Goal: Task Accomplishment & Management: Use online tool/utility

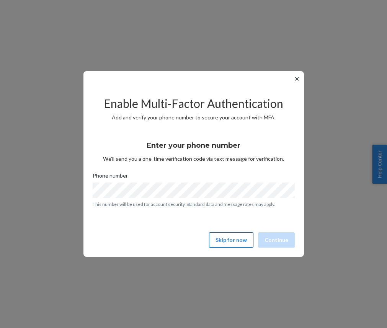
click at [240, 234] on button "Skip for now" at bounding box center [231, 239] width 44 height 15
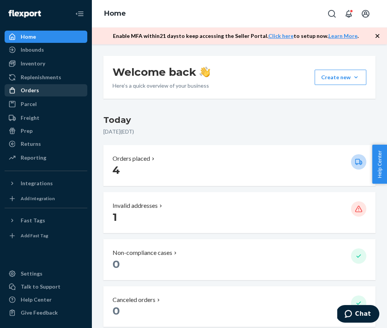
click at [45, 94] on div "Orders" at bounding box center [45, 90] width 81 height 11
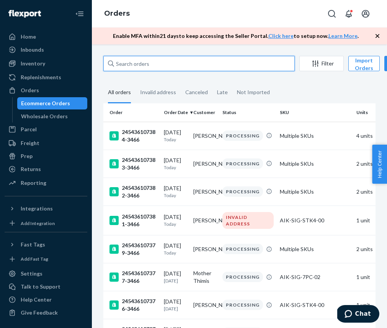
click at [130, 67] on input "text" at bounding box center [198, 63] width 191 height 15
paste input "245436107014-3466"
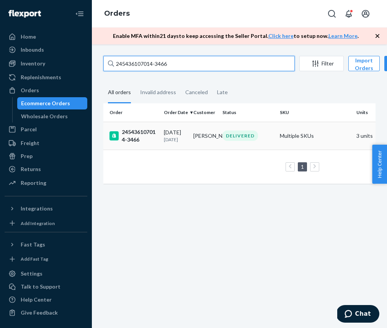
type input "245436107014-3466"
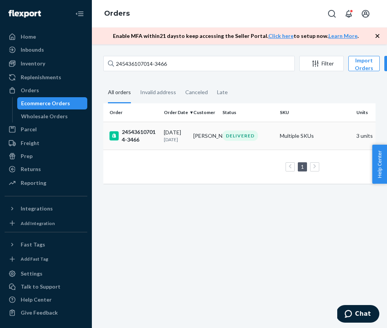
click at [156, 138] on div "245436107014-3466" at bounding box center [133, 135] width 48 height 15
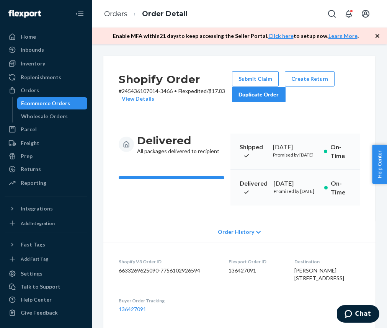
click at [378, 35] on icon "button" at bounding box center [377, 36] width 8 height 8
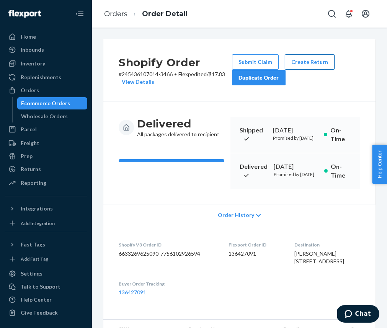
click at [298, 56] on button "Create Return" at bounding box center [309, 61] width 50 height 15
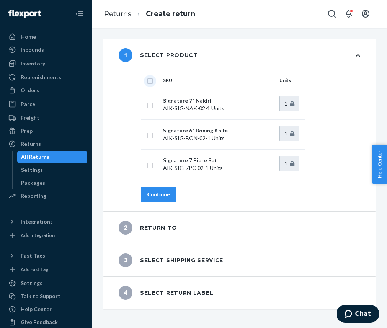
click at [150, 76] on input "checkbox" at bounding box center [150, 80] width 6 height 8
checkbox input "true"
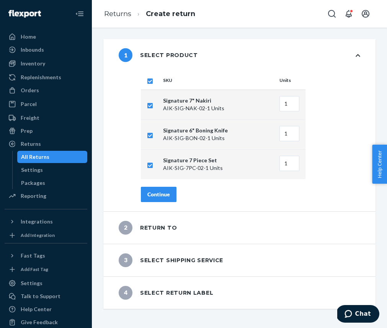
click at [163, 190] on button "Continue" at bounding box center [159, 194] width 36 height 15
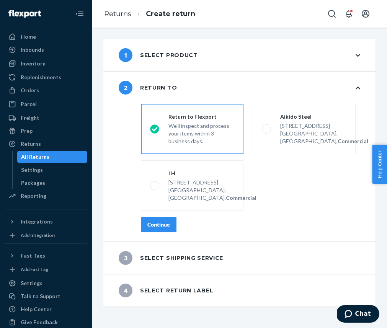
click at [164, 232] on button "Continue" at bounding box center [159, 224] width 36 height 15
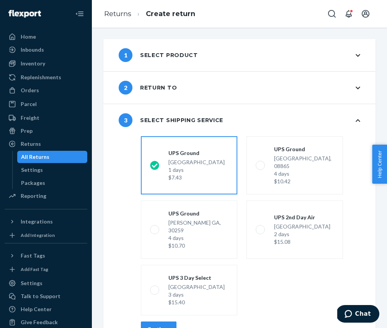
scroll to position [35, 0]
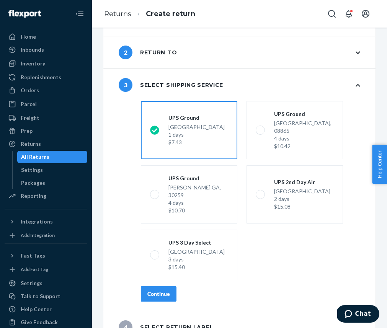
click at [162, 290] on div "Continue" at bounding box center [158, 294] width 23 height 8
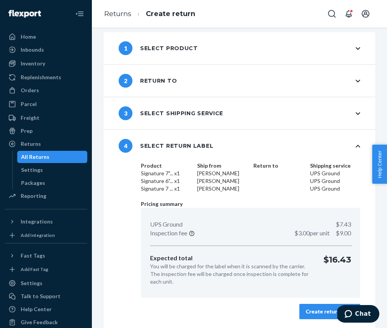
click at [322, 309] on div "Create return label" at bounding box center [329, 311] width 48 height 8
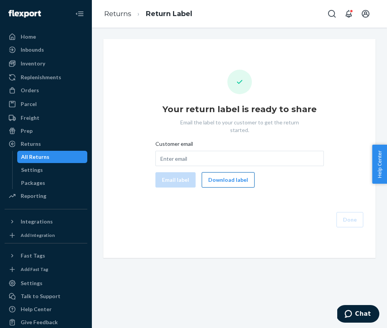
click at [231, 172] on button "Download label" at bounding box center [227, 179] width 53 height 15
